Goal: Information Seeking & Learning: Learn about a topic

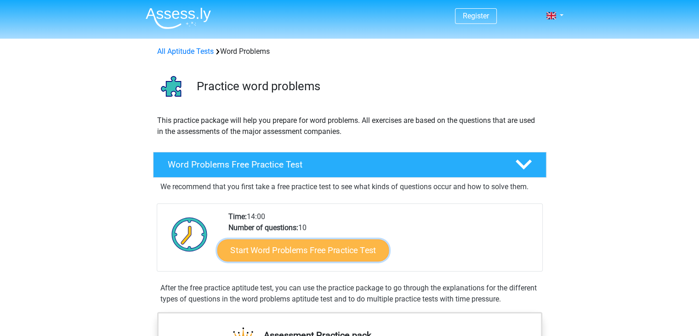
click at [278, 256] on link "Start Word Problems Free Practice Test" at bounding box center [303, 250] width 172 height 22
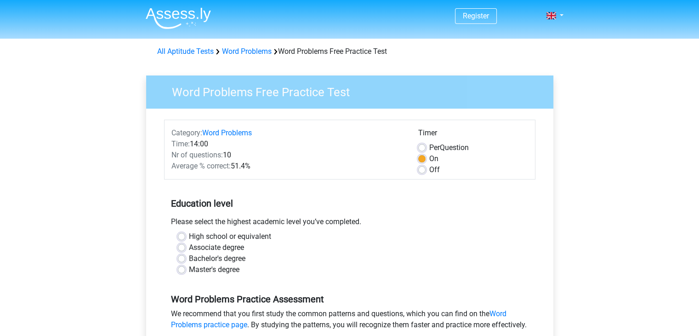
click at [217, 235] on label "High school or equivalent" at bounding box center [230, 236] width 82 height 11
click at [185, 235] on input "High school or equivalent" at bounding box center [181, 235] width 7 height 9
radio input "true"
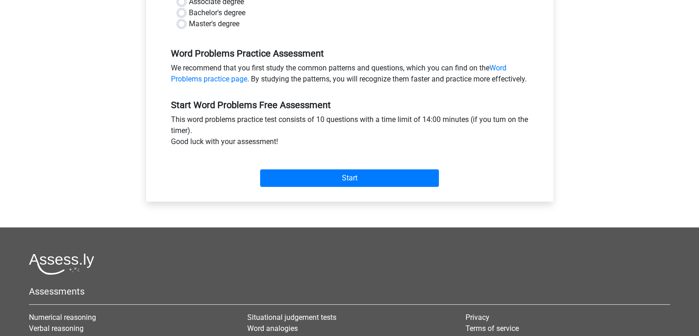
scroll to position [230, 0]
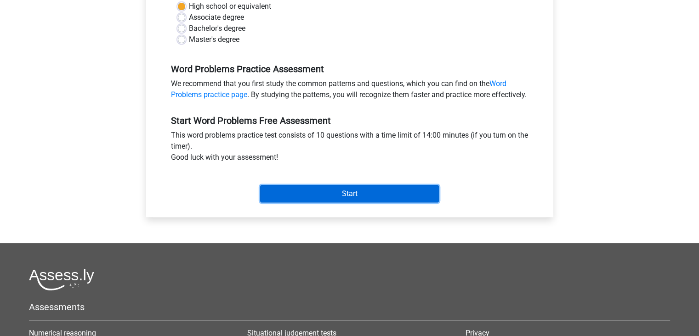
click at [346, 202] on input "Start" at bounding box center [349, 193] width 179 height 17
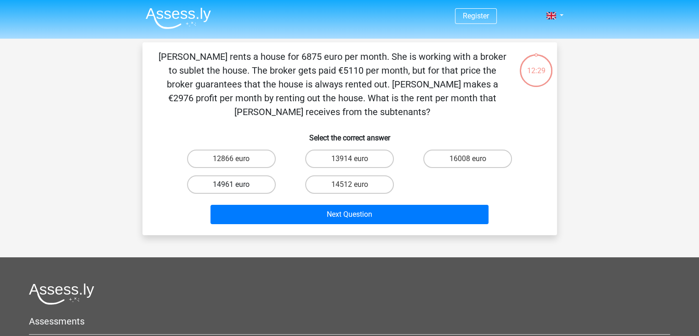
click at [241, 186] on label "14961 euro" at bounding box center [231, 184] width 89 height 18
click at [237, 186] on input "14961 euro" at bounding box center [234, 187] width 6 height 6
radio input "true"
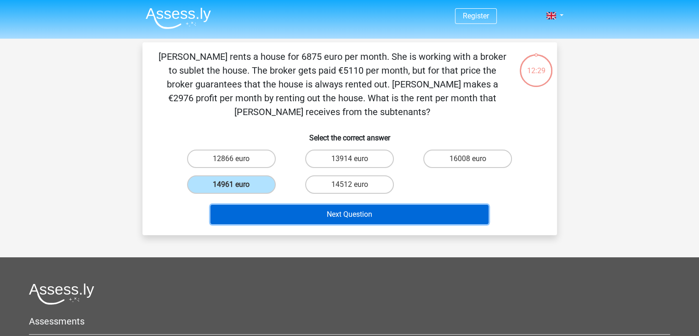
click at [344, 211] on button "Next Question" at bounding box center [349, 214] width 278 height 19
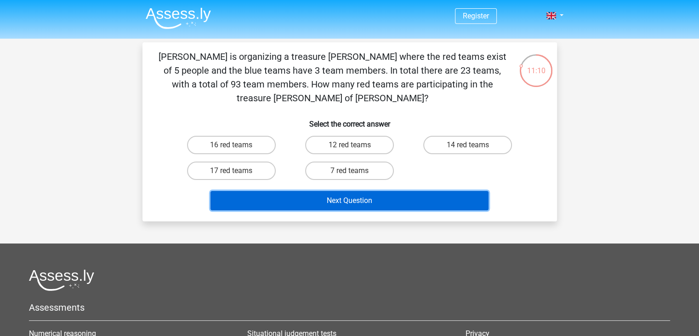
click at [396, 191] on button "Next Question" at bounding box center [349, 200] width 278 height 19
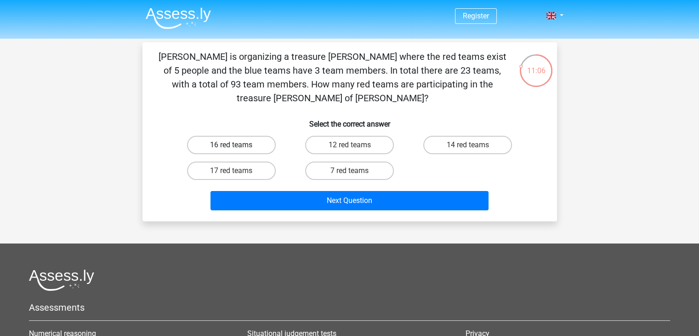
click at [259, 136] on label "16 red teams" at bounding box center [231, 145] width 89 height 18
click at [237, 145] on input "16 red teams" at bounding box center [234, 148] width 6 height 6
radio input "true"
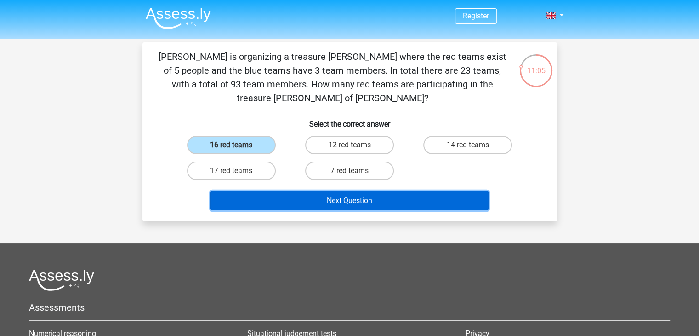
click at [314, 193] on button "Next Question" at bounding box center [349, 200] width 278 height 19
click at [316, 191] on button "Next Question" at bounding box center [349, 200] width 278 height 19
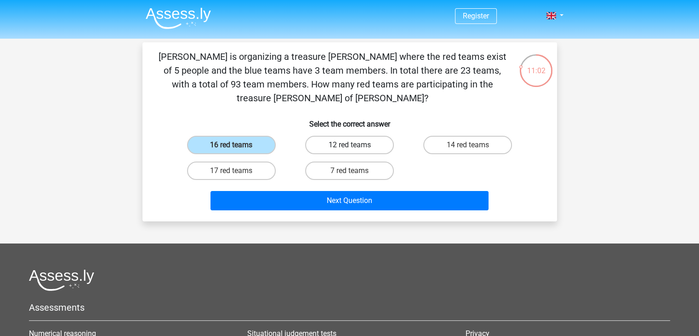
click at [324, 136] on label "12 red teams" at bounding box center [349, 145] width 89 height 18
click at [349, 145] on input "12 red teams" at bounding box center [352, 148] width 6 height 6
radio input "true"
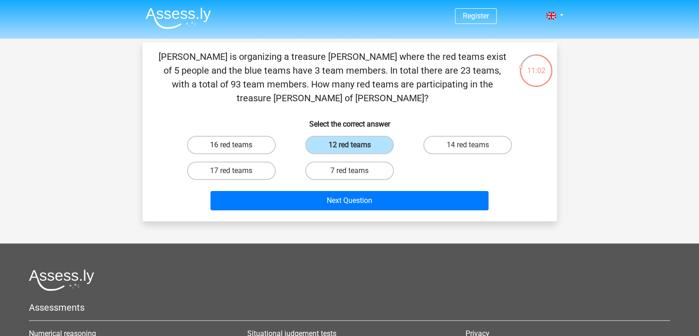
click at [243, 136] on label "16 red teams" at bounding box center [231, 145] width 89 height 18
click at [237, 145] on input "16 red teams" at bounding box center [234, 148] width 6 height 6
radio input "true"
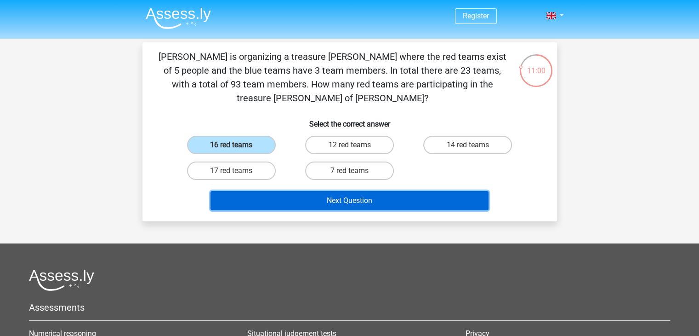
click at [335, 191] on button "Next Question" at bounding box center [349, 200] width 278 height 19
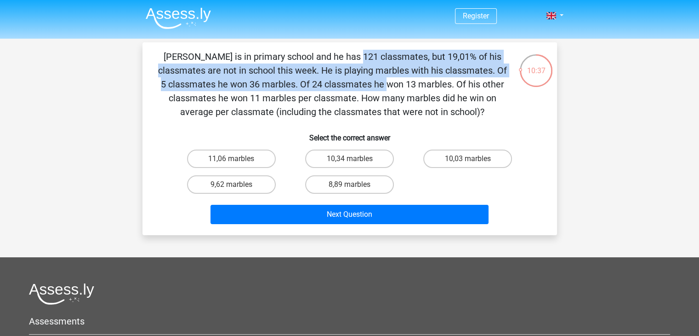
drag, startPoint x: 175, startPoint y: 56, endPoint x: 214, endPoint y: 89, distance: 51.5
click at [214, 89] on p "Jacques is in primary school and he has 121 classmates, but 19,01% of his class…" at bounding box center [332, 84] width 351 height 69
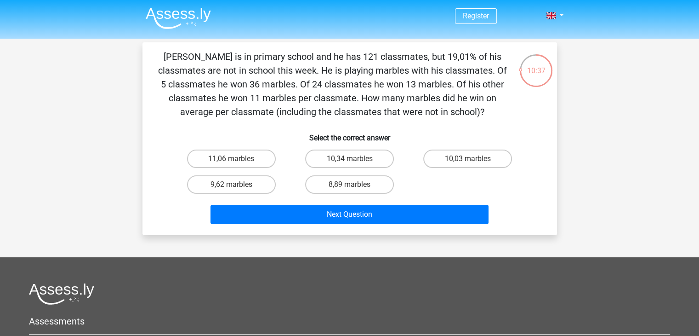
click at [237, 87] on p "Jacques is in primary school and he has 121 classmates, but 19,01% of his class…" at bounding box center [332, 84] width 351 height 69
